Goal: Task Accomplishment & Management: Manage account settings

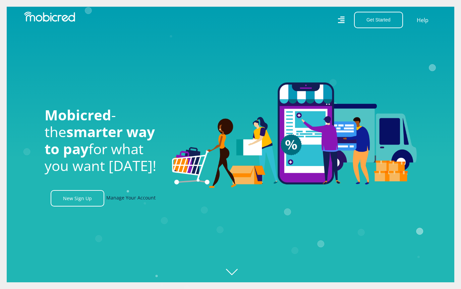
click at [118, 197] on link "Manage Your Account" at bounding box center [130, 198] width 49 height 16
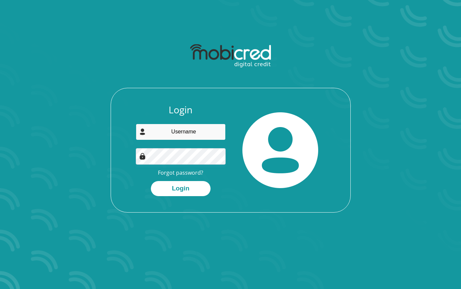
click at [170, 135] on input "email" at bounding box center [181, 132] width 90 height 16
type input "[PERSON_NAME][EMAIL_ADDRESS][DOMAIN_NAME]"
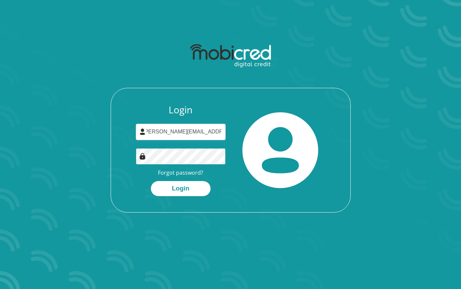
scroll to position [0, 0]
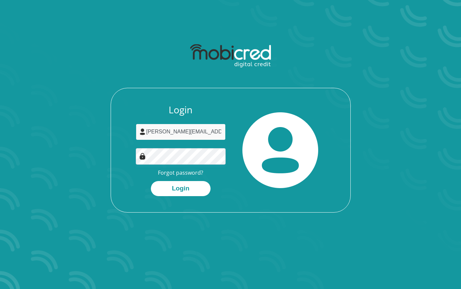
click at [188, 132] on input "bernard.bravenboer@gmail.com" at bounding box center [181, 132] width 90 height 16
click at [225, 172] on div "Login bernard.bravenboer@gmail.com Forgot password? Login" at bounding box center [181, 150] width 100 height 92
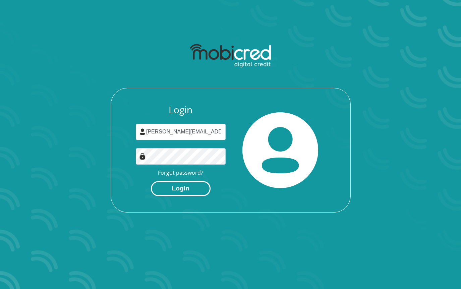
drag, startPoint x: 215, startPoint y: 189, endPoint x: 186, endPoint y: 189, distance: 28.8
click at [215, 189] on div "Login" at bounding box center [181, 188] width 90 height 15
click at [186, 189] on button "Login" at bounding box center [181, 188] width 60 height 15
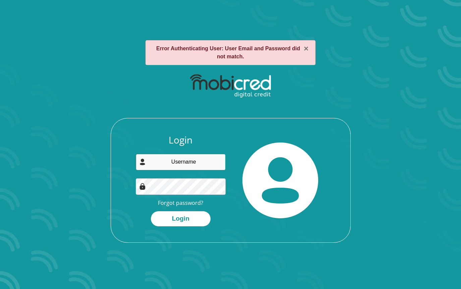
click at [193, 160] on input "email" at bounding box center [181, 162] width 90 height 16
type input "[PERSON_NAME]"
drag, startPoint x: 265, startPoint y: 217, endPoint x: 226, endPoint y: 209, distance: 40.1
click at [264, 217] on img at bounding box center [280, 180] width 76 height 76
click at [199, 204] on link "Forgot password?" at bounding box center [180, 202] width 45 height 7
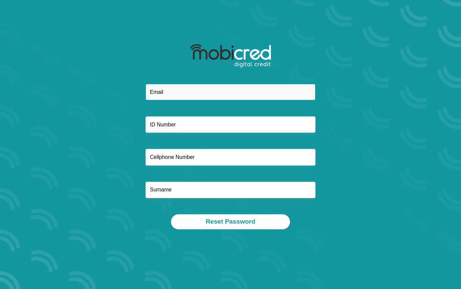
click at [200, 94] on input "email" at bounding box center [230, 92] width 170 height 16
type input "[PERSON_NAME][EMAIL_ADDRESS][DOMAIN_NAME]"
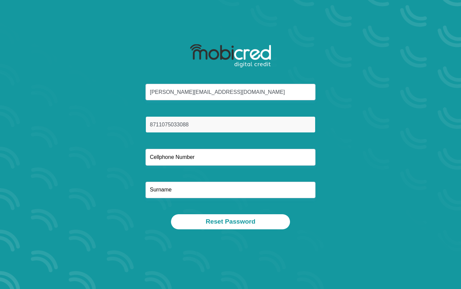
type input "8711075033088"
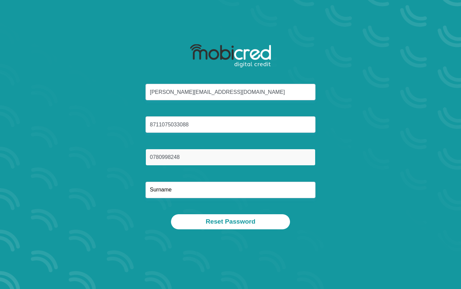
type input "0780998248"
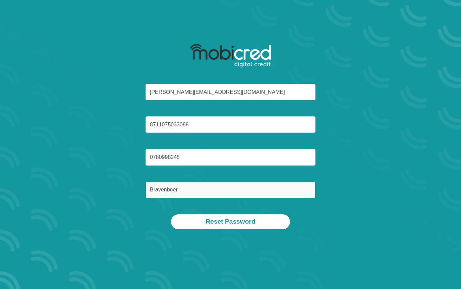
type input "Bravenboer"
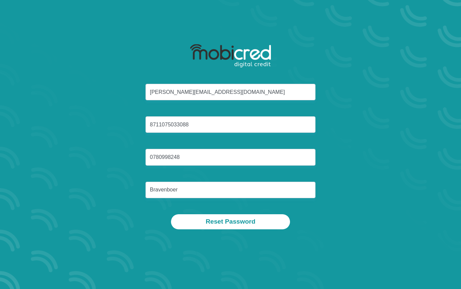
click at [331, 238] on div "bernard.bravenboer@gmail.com 8711075033088 0780998248 Bravenboer Reset Password" at bounding box center [231, 134] width 382 height 221
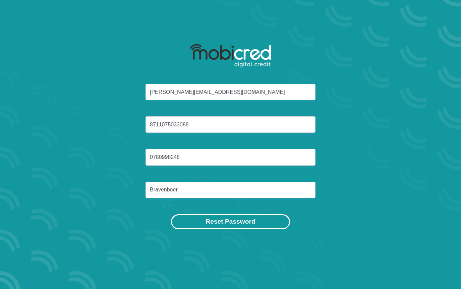
click at [264, 222] on button "Reset Password" at bounding box center [230, 221] width 119 height 15
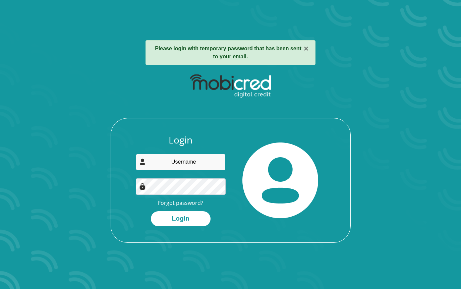
click at [162, 161] on input "email" at bounding box center [181, 162] width 90 height 16
type input "[PERSON_NAME][EMAIL_ADDRESS][DOMAIN_NAME]"
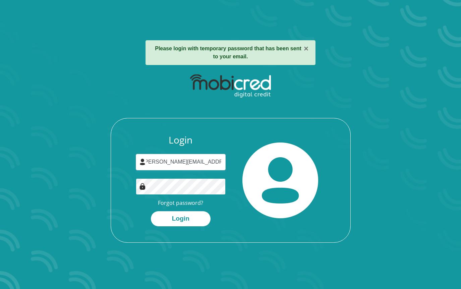
scroll to position [0, 0]
click at [270, 227] on div "Login bernard.bravenboer@gmail.com Forgot password? Login" at bounding box center [230, 188] width 239 height 108
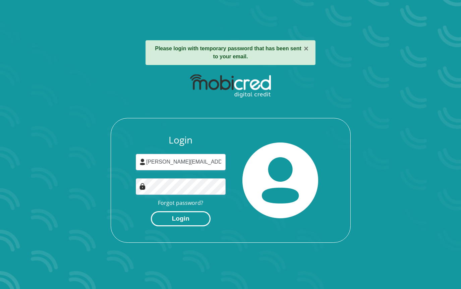
click at [194, 225] on button "Login" at bounding box center [181, 218] width 60 height 15
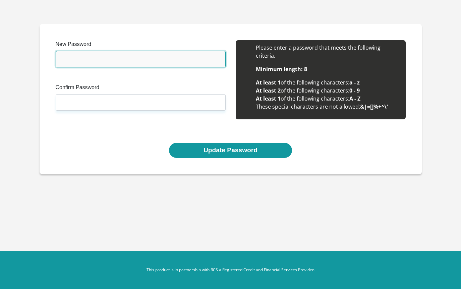
click at [69, 57] on input "New Password" at bounding box center [141, 59] width 170 height 16
click at [179, 56] on input "New Password" at bounding box center [141, 59] width 170 height 16
paste input "bapbaJ-nagnys-5gykqy"
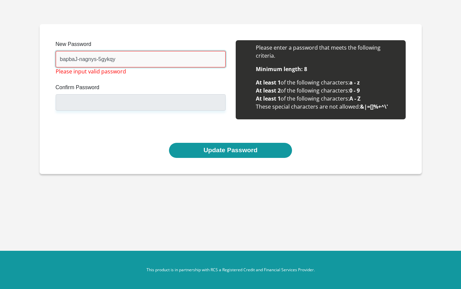
type input "bapbaJ-nagnys-5gykqy"
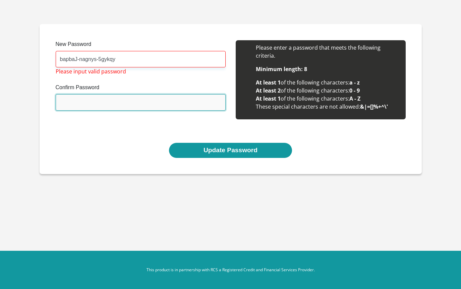
click at [134, 103] on input "Confirm Password" at bounding box center [141, 102] width 170 height 16
click at [135, 103] on input "Confirm Password" at bounding box center [141, 102] width 170 height 16
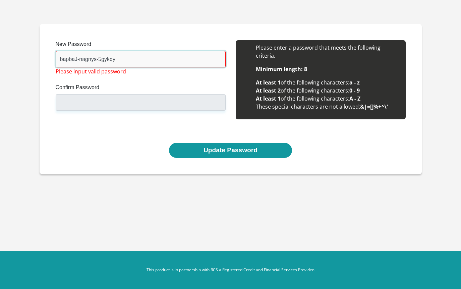
click at [121, 56] on input "bapbaJ-nagnys-5gykqy" at bounding box center [141, 59] width 170 height 16
click at [129, 57] on input "bapbaJ-nagnys-5gykqy" at bounding box center [141, 59] width 170 height 16
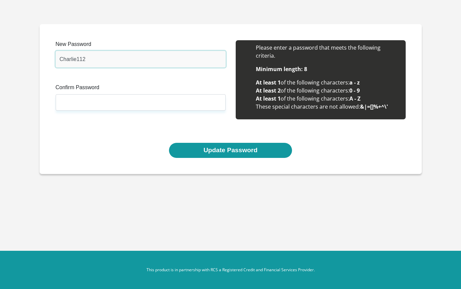
type input "Charlie112"
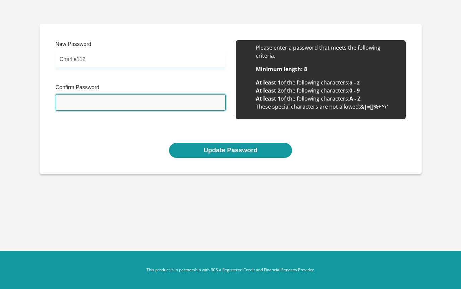
click at [128, 101] on input "Confirm Password" at bounding box center [141, 102] width 170 height 16
paste input "Charlie112"
type input "Charlie112"
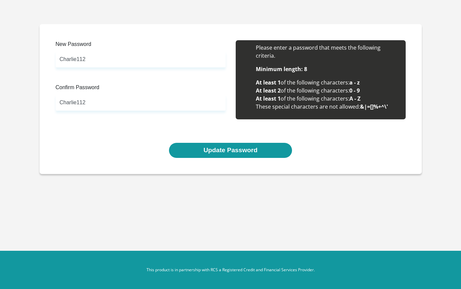
click at [122, 128] on div "New Password Charlie112 Please input valid password Confirm Password Charlie112…" at bounding box center [231, 91] width 360 height 103
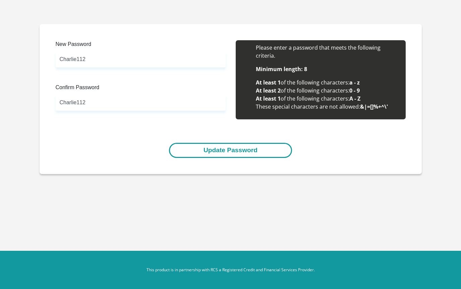
click at [204, 147] on button "Update Password" at bounding box center [230, 150] width 123 height 15
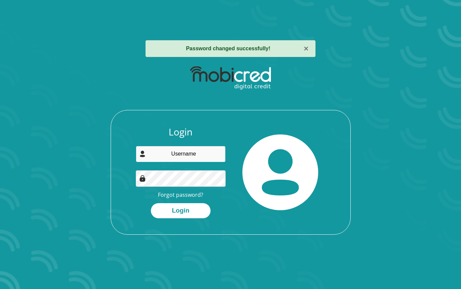
click at [177, 162] on input "email" at bounding box center [181, 154] width 90 height 16
type input "[PERSON_NAME][EMAIL_ADDRESS][DOMAIN_NAME]"
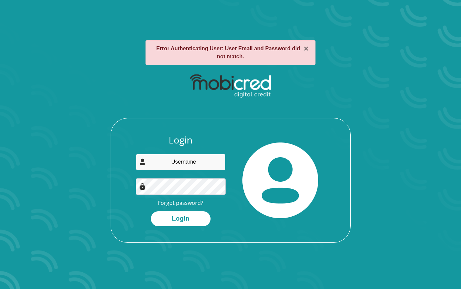
click at [155, 161] on input "email" at bounding box center [181, 162] width 90 height 16
type input "[PERSON_NAME][EMAIL_ADDRESS][DOMAIN_NAME]"
click at [194, 161] on input "email" at bounding box center [181, 162] width 90 height 16
drag, startPoint x: 194, startPoint y: 159, endPoint x: 198, endPoint y: 160, distance: 3.5
click at [195, 160] on input "[PERSON_NAME][EMAIL_ADDRESS]" at bounding box center [181, 162] width 90 height 16
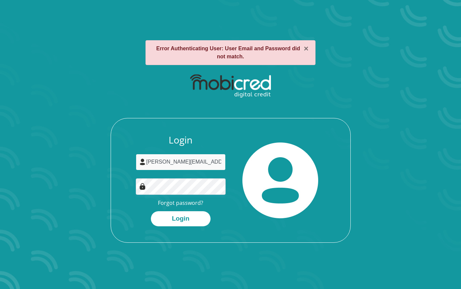
scroll to position [0, 1]
drag, startPoint x: 203, startPoint y: 161, endPoint x: 254, endPoint y: 165, distance: 50.7
click at [254, 165] on div "Login [PERSON_NAME][EMAIL_ADDRESS] Forgot password? Login" at bounding box center [230, 188] width 239 height 108
type input "[PERSON_NAME][EMAIL_ADDRESS][DOMAIN_NAME]"
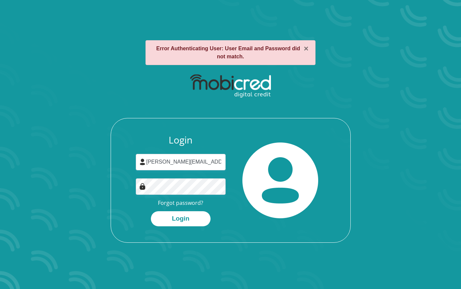
click at [279, 175] on img at bounding box center [280, 180] width 76 height 76
click at [196, 213] on button "Login" at bounding box center [181, 218] width 60 height 15
